Goal: Task Accomplishment & Management: Use online tool/utility

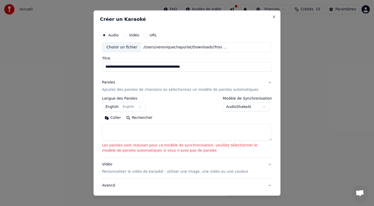
click at [146, 133] on textarea at bounding box center [187, 132] width 170 height 17
paste textarea "**********"
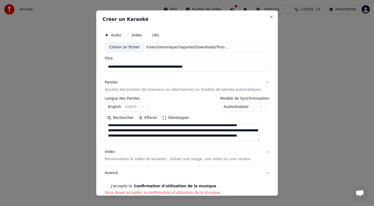
scroll to position [144, 0]
type textarea "**********"
click at [129, 35] on button "Vidéo" at bounding box center [127, 35] width 4 height 4
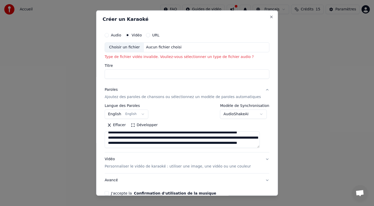
click at [134, 48] on div "Choisir un fichier" at bounding box center [124, 47] width 39 height 9
click at [113, 35] on div "Audio" at bounding box center [113, 35] width 17 height 4
click at [109, 35] on button "Audio" at bounding box center [107, 35] width 4 height 4
click at [138, 48] on div "Choisir un fichier" at bounding box center [124, 47] width 39 height 9
type input "**********"
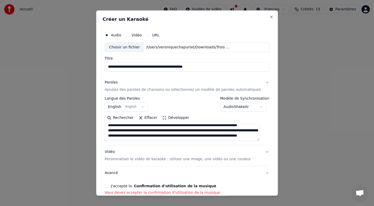
click at [113, 187] on div "J'accepte la Confirmation d'utilisation de la musique Vous devez accepter la co…" at bounding box center [187, 188] width 165 height 11
click at [109, 186] on button "J'accepte la Confirmation d'utilisation de la musique" at bounding box center [107, 185] width 4 height 4
type button "on"
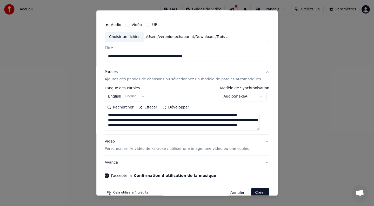
scroll to position [21, 0]
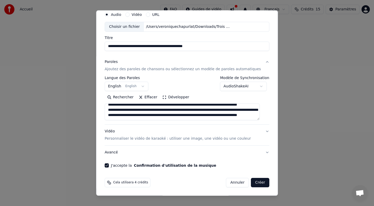
click at [199, 139] on p "Personnaliser le vidéo de karaoké : utiliser une image, une vidéo ou une couleur" at bounding box center [178, 138] width 146 height 5
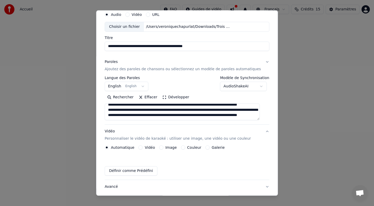
scroll to position [6, 0]
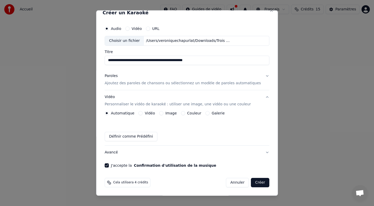
click at [163, 112] on button "Image" at bounding box center [161, 113] width 4 height 4
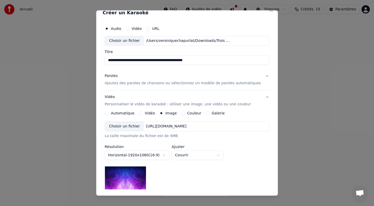
click at [138, 128] on div "Choisir un fichier" at bounding box center [124, 125] width 39 height 9
click at [109, 112] on button "Automatique" at bounding box center [107, 113] width 4 height 4
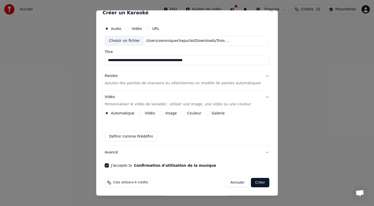
click at [255, 182] on button "Créer" at bounding box center [260, 182] width 18 height 9
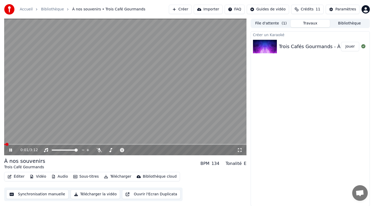
click at [5, 146] on span at bounding box center [6, 143] width 3 height 3
click at [4, 144] on span at bounding box center [5, 143] width 3 height 3
click at [10, 150] on icon at bounding box center [10, 149] width 3 height 3
click at [300, 23] on button "Travaux" at bounding box center [309, 24] width 39 height 8
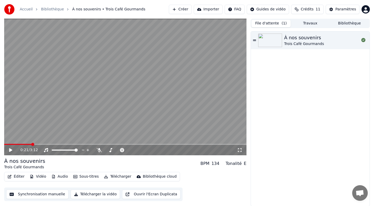
click at [278, 23] on button "File d'attente ( 1 )" at bounding box center [270, 24] width 39 height 8
click at [56, 10] on link "Bibliothèque" at bounding box center [52, 9] width 23 height 5
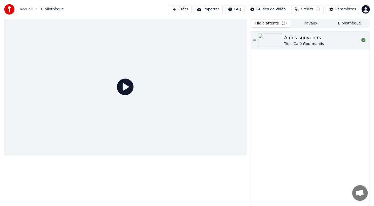
click at [26, 8] on link "Accueil" at bounding box center [26, 9] width 13 height 5
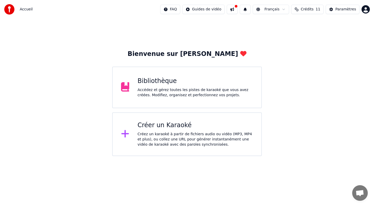
click at [166, 97] on div "Accédez et gérez toutes les pistes de karaoké que vous avez créées. Modifiez, o…" at bounding box center [195, 92] width 115 height 10
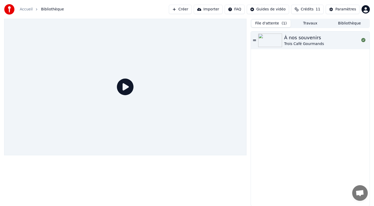
click at [211, 11] on button "Importer" at bounding box center [208, 9] width 29 height 9
click at [184, 10] on button "Créer" at bounding box center [180, 9] width 23 height 9
click at [363, 41] on icon at bounding box center [363, 40] width 4 height 4
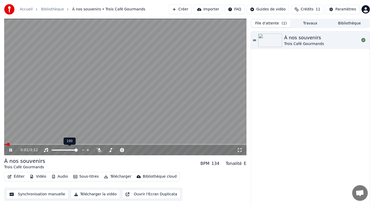
click at [68, 150] on span at bounding box center [65, 149] width 26 height 1
click at [64, 149] on span at bounding box center [64, 149] width 3 height 3
click at [60, 149] on span at bounding box center [56, 149] width 9 height 1
click at [78, 149] on span at bounding box center [75, 149] width 3 height 3
click at [111, 150] on icon at bounding box center [110, 150] width 5 height 4
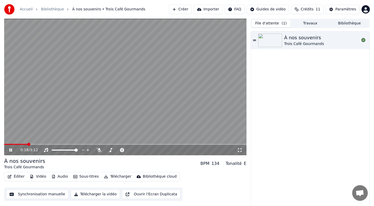
scroll to position [0, 0]
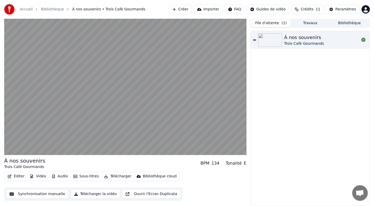
click at [49, 193] on button "Synchronisation manuelle" at bounding box center [37, 193] width 62 height 9
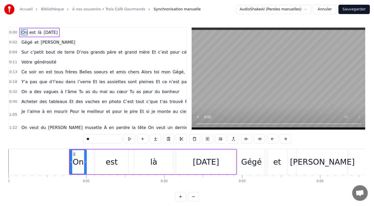
click at [116, 9] on link "À nos souvenirs • Trois Café Gourmands" at bounding box center [108, 9] width 73 height 5
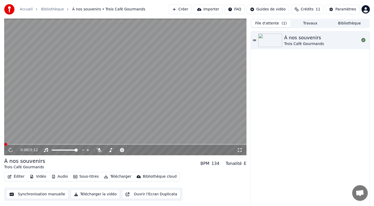
click at [294, 164] on div "À nos souvenirs Trois Café Gourmands" at bounding box center [310, 118] width 119 height 174
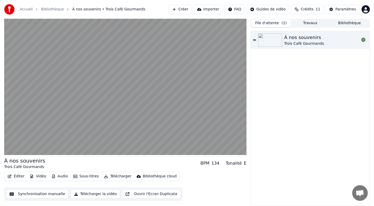
click at [201, 187] on div "Éditer Vidéo Audio Sous-titres Télécharger Bibliothèque cloud Synchronisation m…" at bounding box center [125, 185] width 242 height 29
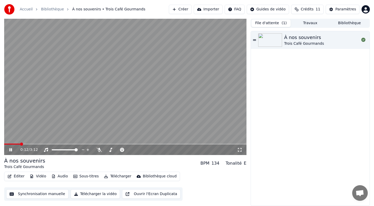
click at [11, 152] on div "0:12 / 3:12" at bounding box center [125, 149] width 242 height 10
click at [11, 149] on icon at bounding box center [14, 149] width 12 height 4
click at [337, 10] on div "Paramètres" at bounding box center [345, 9] width 21 height 5
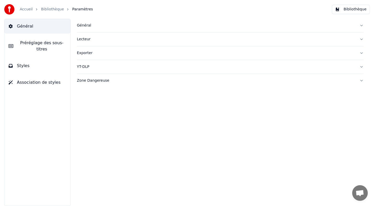
click at [84, 25] on div "Général" at bounding box center [216, 25] width 278 height 5
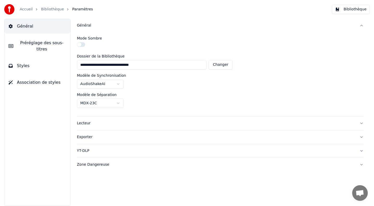
click at [85, 25] on div "Général" at bounding box center [216, 25] width 278 height 5
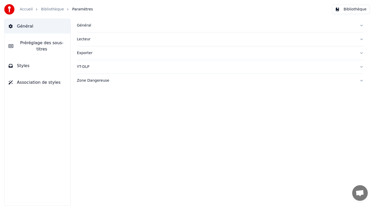
click at [87, 26] on div "Général" at bounding box center [216, 25] width 278 height 5
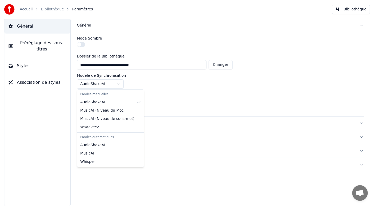
click at [117, 83] on html "**********" at bounding box center [187, 103] width 374 height 206
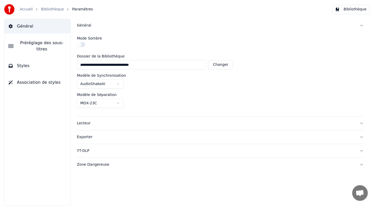
click at [117, 83] on html "**********" at bounding box center [187, 103] width 374 height 206
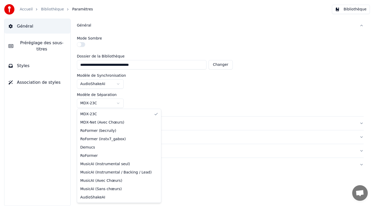
click at [117, 100] on html "**********" at bounding box center [187, 103] width 374 height 206
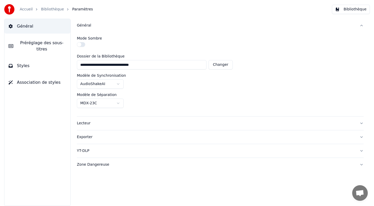
click at [85, 124] on div "Lecteur" at bounding box center [216, 122] width 278 height 5
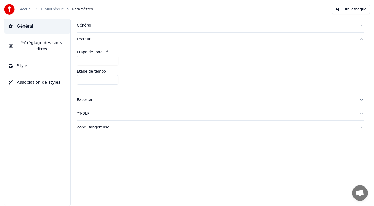
click at [86, 38] on div "Lecteur" at bounding box center [216, 39] width 278 height 5
click at [85, 67] on div "YT-DLP" at bounding box center [216, 66] width 278 height 5
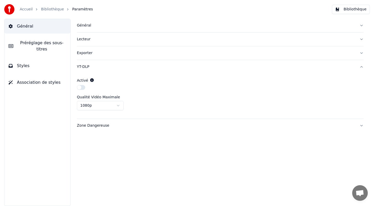
click at [85, 67] on div "YT-DLP" at bounding box center [216, 66] width 278 height 5
click at [85, 80] on div "Zone Dangereuse" at bounding box center [216, 80] width 278 height 5
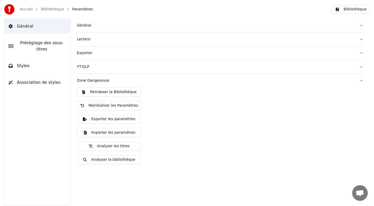
click at [85, 80] on div "Zone Dangereuse" at bounding box center [216, 80] width 278 height 5
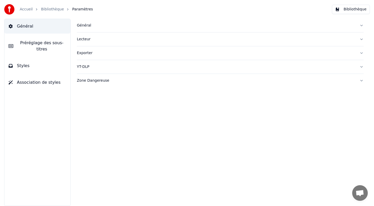
click at [29, 66] on button "Styles" at bounding box center [37, 65] width 66 height 15
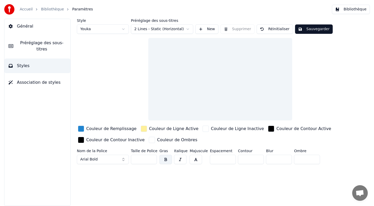
click at [24, 82] on span "Association de styles" at bounding box center [39, 82] width 44 height 6
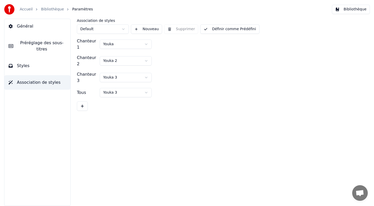
click at [32, 44] on span "Préréglage des sous-titres" at bounding box center [41, 46] width 49 height 12
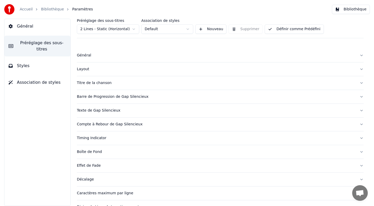
click at [28, 62] on button "Styles" at bounding box center [37, 65] width 66 height 15
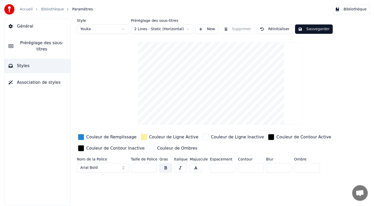
click at [32, 47] on span "Préréglage des sous-titres" at bounding box center [41, 46] width 49 height 12
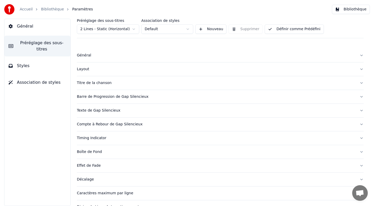
click at [25, 71] on button "Styles" at bounding box center [37, 65] width 66 height 15
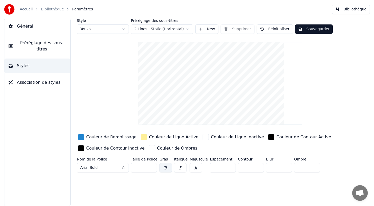
click at [26, 30] on button "Général" at bounding box center [37, 26] width 66 height 15
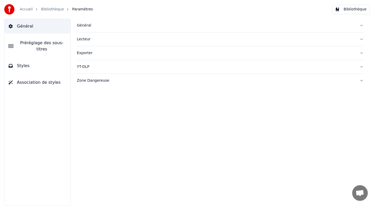
click at [46, 11] on link "Bibliothèque" at bounding box center [52, 9] width 23 height 5
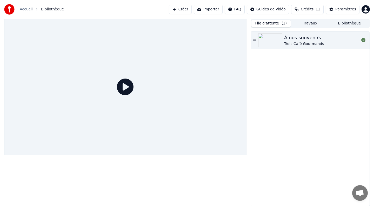
click at [125, 89] on icon at bounding box center [125, 86] width 17 height 17
click at [125, 87] on icon at bounding box center [125, 86] width 17 height 17
click at [30, 9] on link "Accueil" at bounding box center [26, 9] width 13 height 5
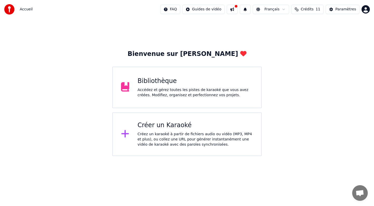
click at [148, 139] on div "Créez un karaoké à partir de fichiers audio ou vidéo (MP3, MP4 et plus), ou col…" at bounding box center [195, 139] width 115 height 16
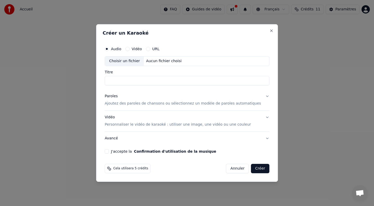
click at [139, 59] on div "Choisir un fichier" at bounding box center [124, 60] width 39 height 9
click at [232, 168] on button "Annuler" at bounding box center [237, 167] width 23 height 9
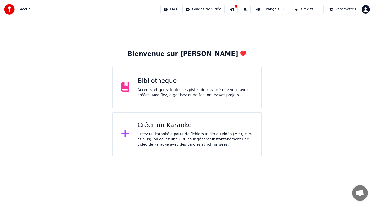
click at [174, 85] on div "Bibliothèque Accédez et gérez toutes les pistes de karaoké que vous avez créées…" at bounding box center [195, 87] width 115 height 21
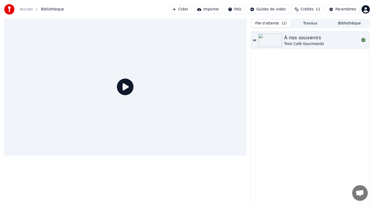
click at [126, 86] on icon at bounding box center [125, 86] width 17 height 17
click at [125, 85] on icon at bounding box center [125, 86] width 17 height 17
click at [283, 38] on div at bounding box center [271, 39] width 26 height 13
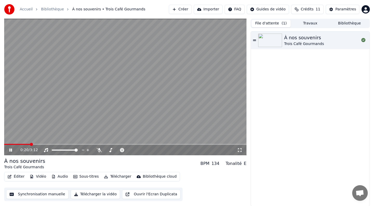
click at [10, 152] on div "0:20 / 3:12" at bounding box center [125, 149] width 238 height 5
click at [11, 149] on icon at bounding box center [14, 150] width 12 height 4
drag, startPoint x: 34, startPoint y: 146, endPoint x: 0, endPoint y: 140, distance: 34.4
click at [0, 140] on div "0:21 / 3:12 À nos souvenirs Trois Café Gourmands BPM 134 Tonalité E Éditer Vidé…" at bounding box center [187, 112] width 374 height 187
click at [4, 142] on span at bounding box center [5, 143] width 3 height 3
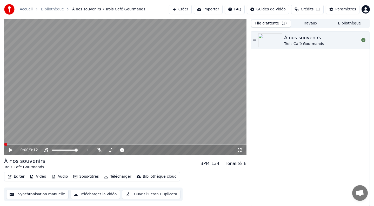
click at [9, 149] on icon at bounding box center [10, 150] width 3 height 4
click at [11, 144] on span at bounding box center [11, 143] width 3 height 3
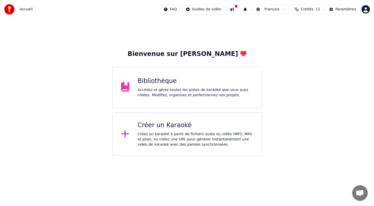
click at [150, 81] on div "Bibliothèque" at bounding box center [195, 81] width 115 height 8
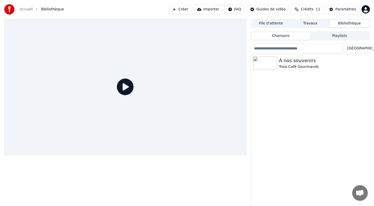
click at [127, 89] on icon at bounding box center [125, 86] width 17 height 17
click at [272, 61] on img at bounding box center [265, 62] width 24 height 13
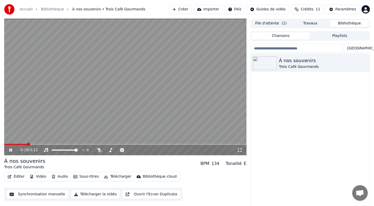
click at [11, 151] on icon at bounding box center [10, 149] width 3 height 3
